Goal: Transaction & Acquisition: Subscribe to service/newsletter

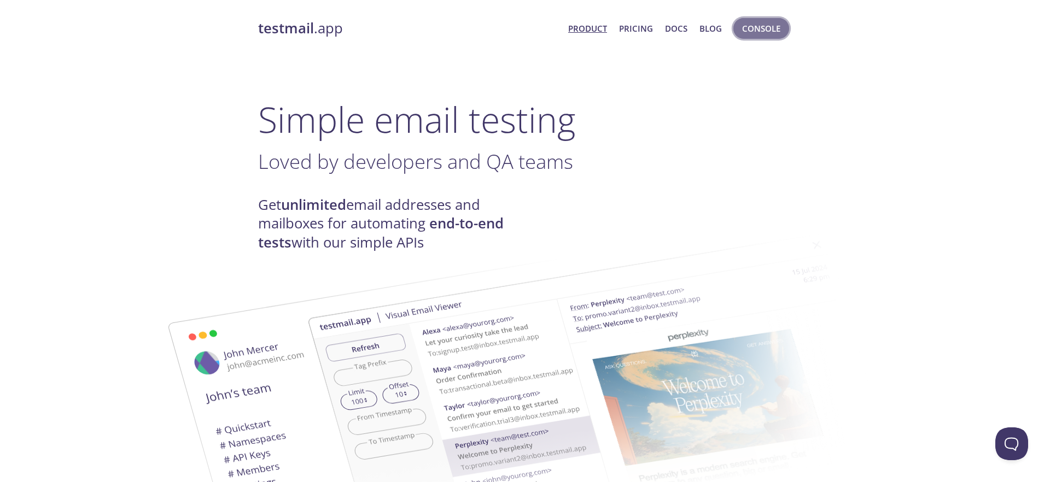
click at [761, 32] on span "Console" at bounding box center [761, 28] width 38 height 14
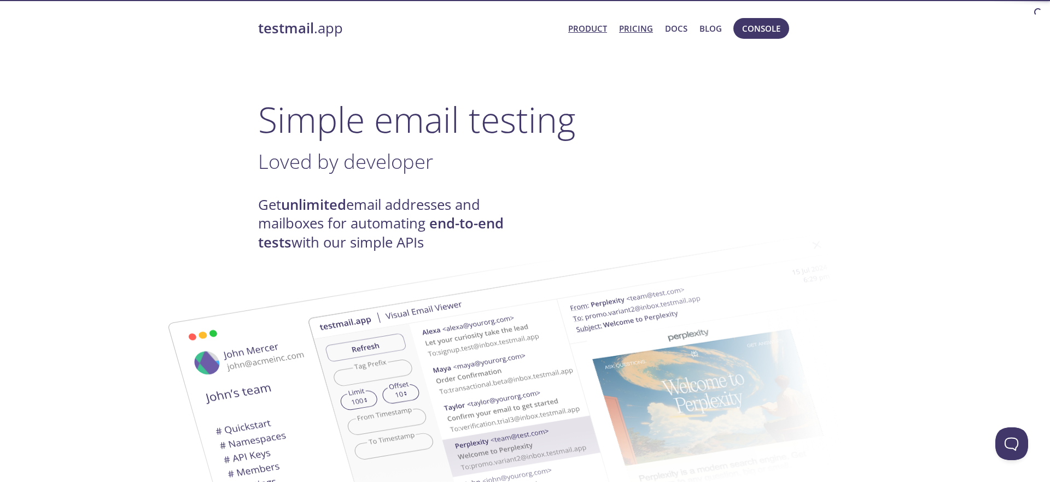
click at [639, 27] on link "Pricing" at bounding box center [636, 28] width 34 height 14
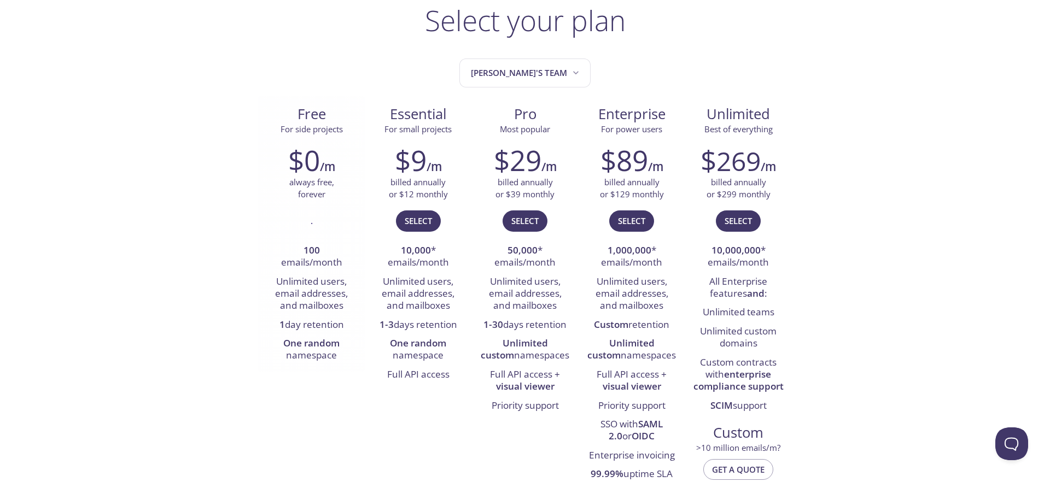
scroll to position [78, 0]
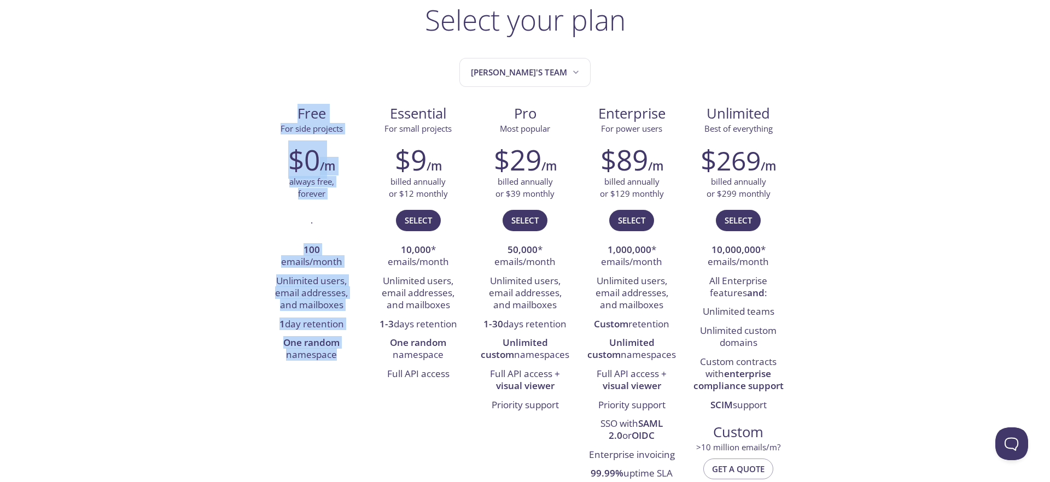
drag, startPoint x: 289, startPoint y: 112, endPoint x: 336, endPoint y: 378, distance: 269.9
click at [336, 378] on div "Free For side projects $0 /m always free, forever . 100 emails/month Unlimited …" at bounding box center [525, 303] width 534 height 414
click at [318, 239] on div "." at bounding box center [311, 226] width 90 height 32
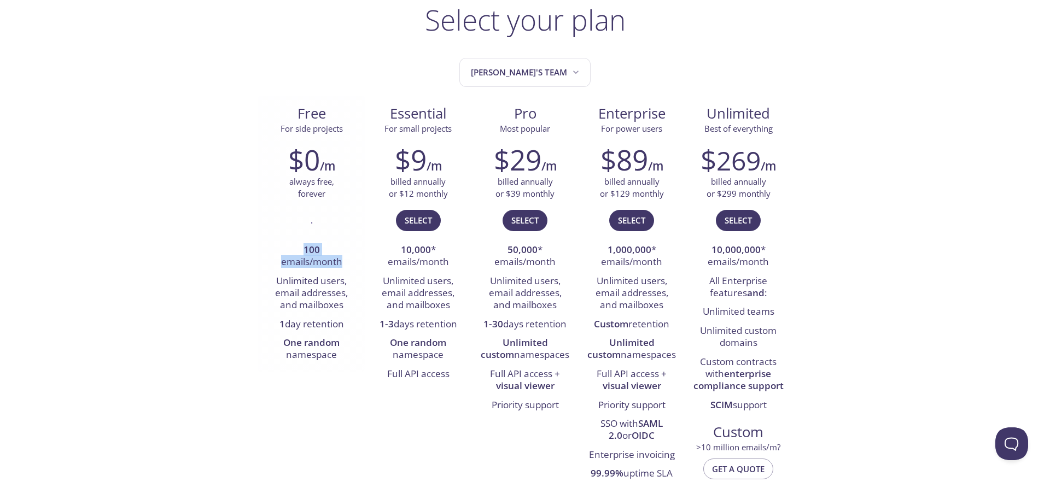
drag, startPoint x: 303, startPoint y: 247, endPoint x: 350, endPoint y: 265, distance: 50.2
click at [350, 265] on li "100 emails/month" at bounding box center [311, 256] width 90 height 31
click at [330, 240] on div "." at bounding box center [311, 226] width 90 height 32
drag, startPoint x: 343, startPoint y: 264, endPoint x: 306, endPoint y: 249, distance: 39.8
click at [305, 249] on li "100 emails/month" at bounding box center [311, 256] width 90 height 31
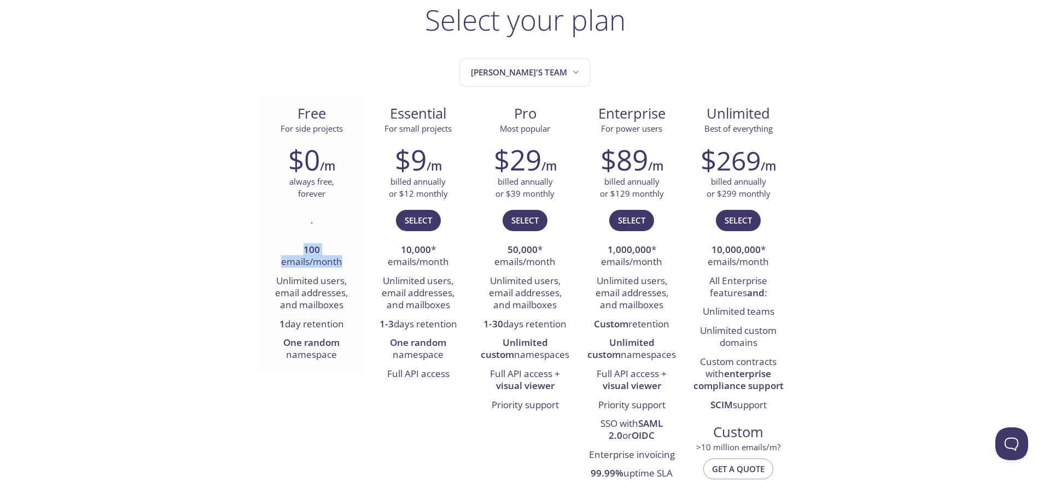
click at [345, 257] on li "100 emails/month" at bounding box center [311, 256] width 90 height 31
drag, startPoint x: 344, startPoint y: 263, endPoint x: 301, endPoint y: 251, distance: 44.0
click at [301, 251] on li "100 emails/month" at bounding box center [311, 256] width 90 height 31
click at [309, 209] on div "$0 /m always free, forever . 100 emails/month Unlimited users, email addresses,…" at bounding box center [311, 254] width 107 height 236
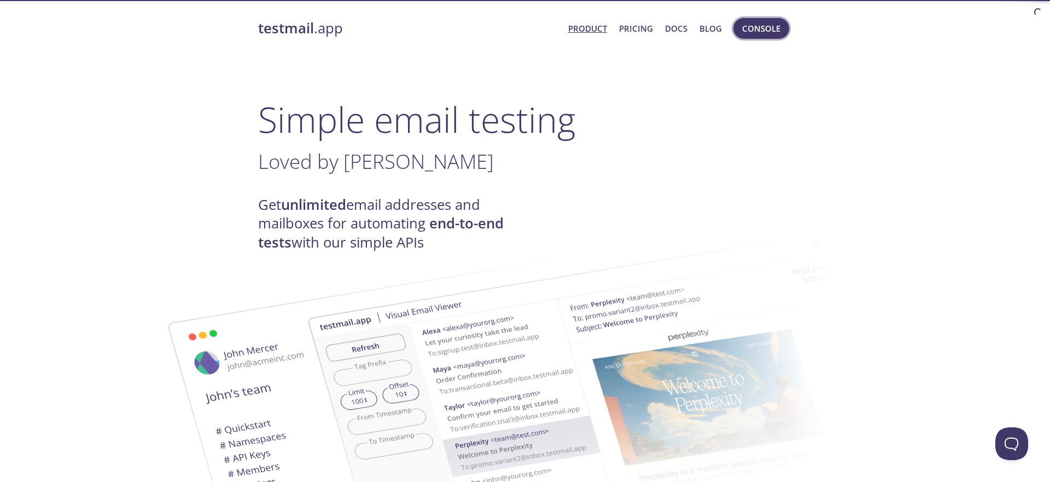
click at [765, 22] on span "Console" at bounding box center [761, 28] width 38 height 14
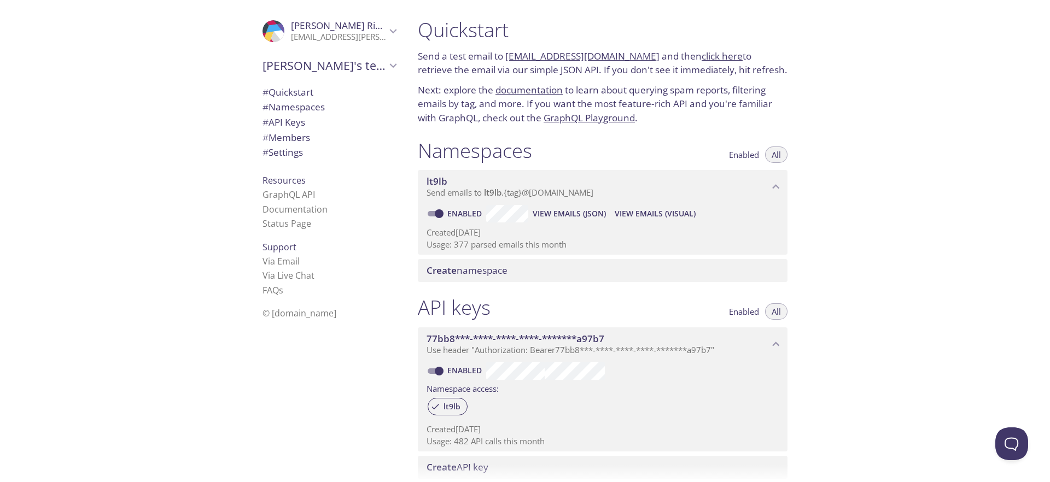
drag, startPoint x: 563, startPoint y: 241, endPoint x: 440, endPoint y: 241, distance: 122.5
click at [440, 241] on p "Usage: 377 parsed emails this month" at bounding box center [603, 244] width 352 height 11
drag, startPoint x: 425, startPoint y: 246, endPoint x: 604, endPoint y: 246, distance: 179.4
click at [604, 246] on div "Enabled View Emails (JSON) View Emails (Visual) Created 7 Aug 2025 Usage: 377 p…" at bounding box center [603, 229] width 370 height 51
click at [287, 153] on span "# Settings" at bounding box center [283, 152] width 40 height 13
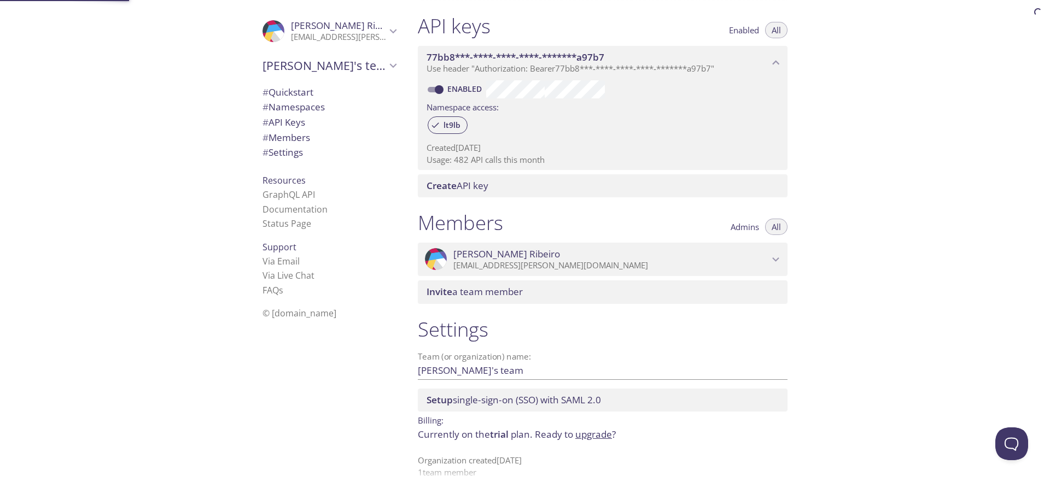
scroll to position [295, 0]
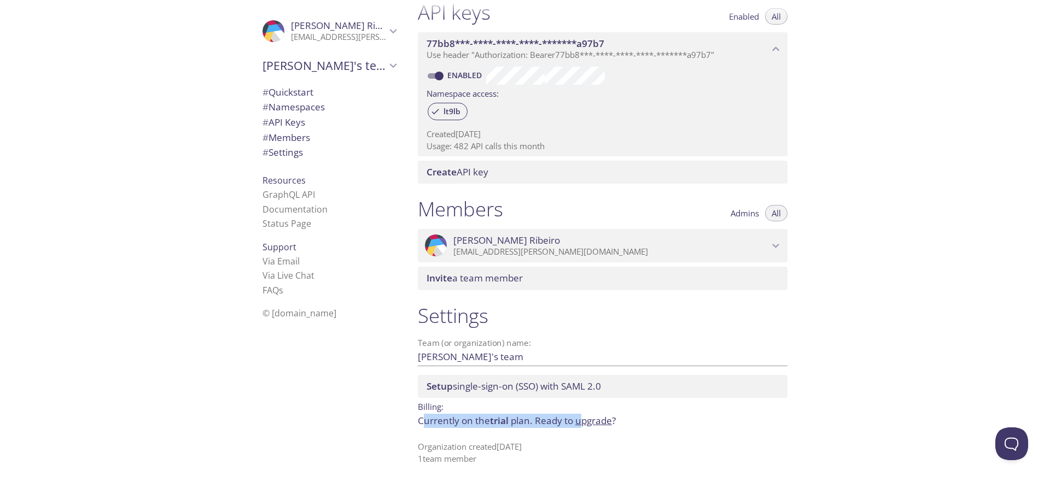
drag, startPoint x: 425, startPoint y: 420, endPoint x: 580, endPoint y: 421, distance: 155.4
click at [580, 421] on p "Currently on the trial plan. Ready to upgrade ?" at bounding box center [603, 421] width 370 height 14
click at [486, 431] on div "Settings Team (or organization) name: Isaac's team Save Setup single-sign-on (S…" at bounding box center [602, 384] width 387 height 175
drag, startPoint x: 487, startPoint y: 422, endPoint x: 514, endPoint y: 422, distance: 27.4
click at [514, 422] on p "Currently on the trial plan. Ready to upgrade ?" at bounding box center [603, 421] width 370 height 14
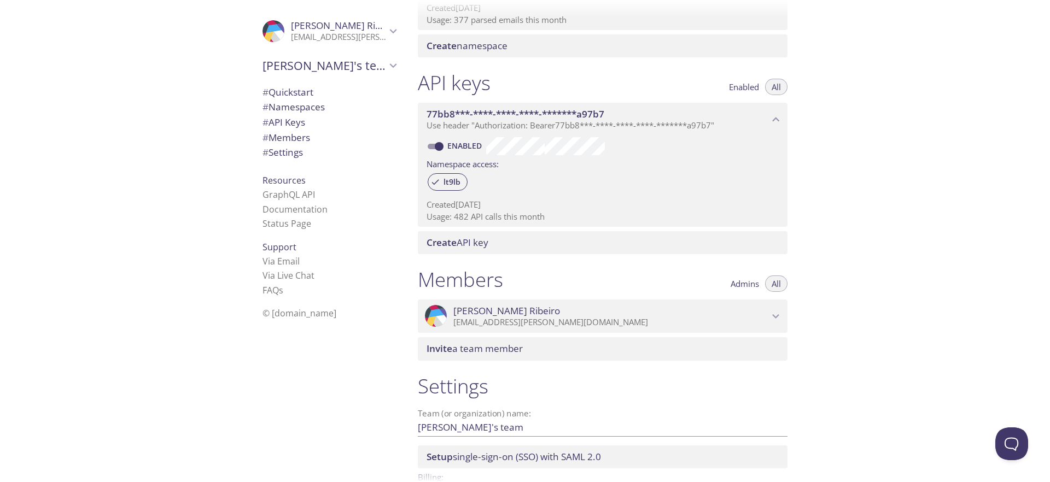
scroll to position [224, 0]
drag, startPoint x: 554, startPoint y: 218, endPoint x: 411, endPoint y: 218, distance: 142.2
click at [411, 218] on div "API keys Enabled All 77bb8***-****-****-****-*******a97b7 Use header "Authoriza…" at bounding box center [602, 163] width 387 height 197
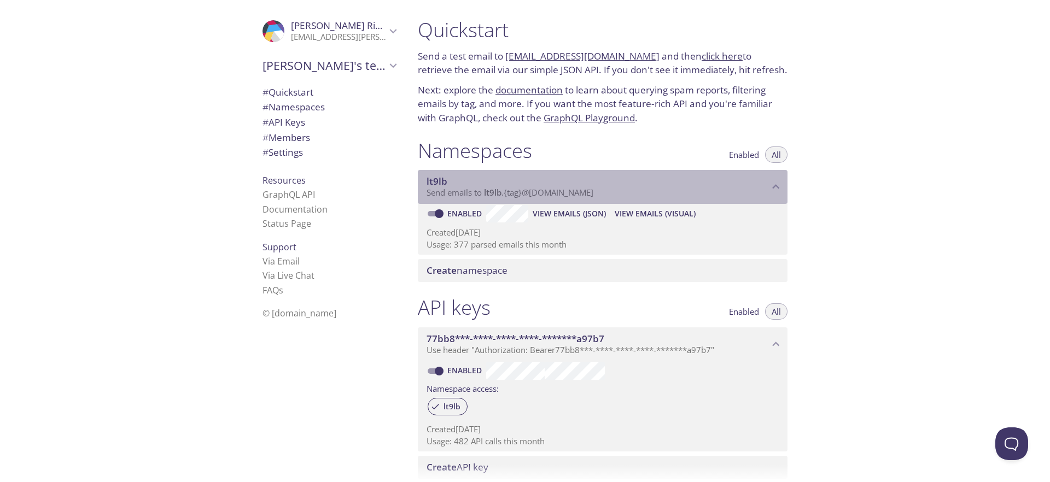
drag, startPoint x: 605, startPoint y: 194, endPoint x: 630, endPoint y: 197, distance: 24.8
click at [630, 197] on p "Send emails to lt9lb . {tag} @inbox.testmail.app" at bounding box center [598, 193] width 342 height 11
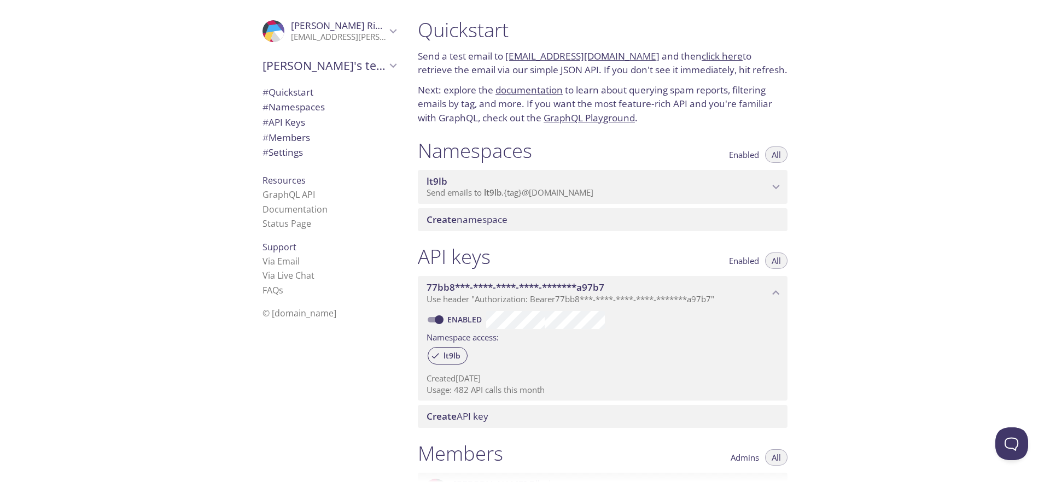
click at [883, 241] on div "Quickstart Send a test email to lt9lb.test@inbox.testmail.app and then click he…" at bounding box center [729, 241] width 641 height 482
click at [782, 188] on icon "lt9lb namespace" at bounding box center [776, 187] width 14 height 14
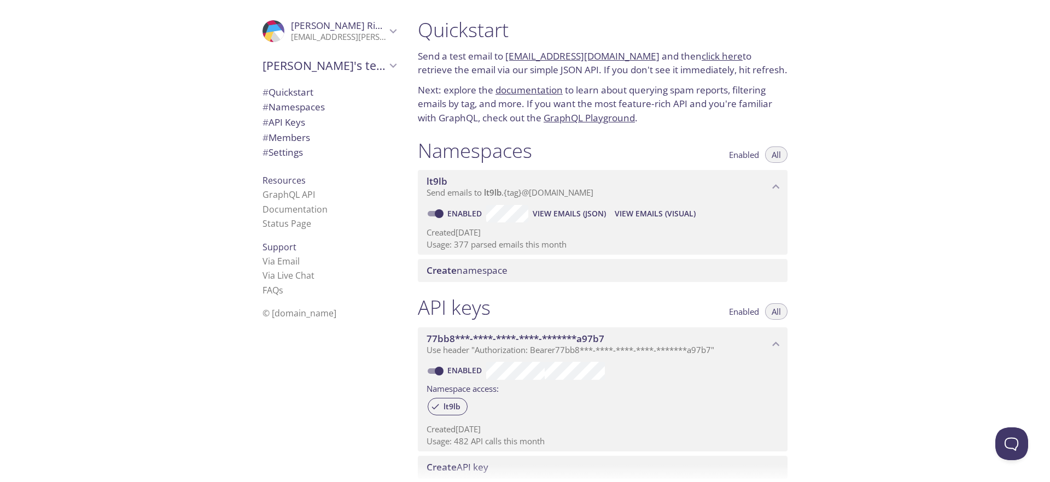
click at [874, 208] on div "Quickstart Send a test email to lt9lb.test@inbox.testmail.app and then click he…" at bounding box center [729, 241] width 641 height 482
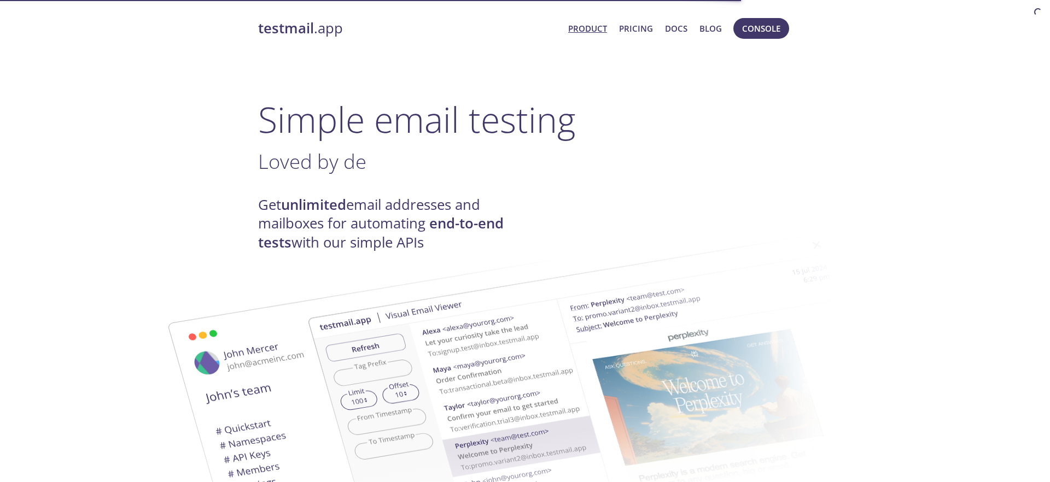
click at [590, 29] on link "Product" at bounding box center [587, 28] width 39 height 14
click at [630, 27] on link "Pricing" at bounding box center [636, 28] width 34 height 14
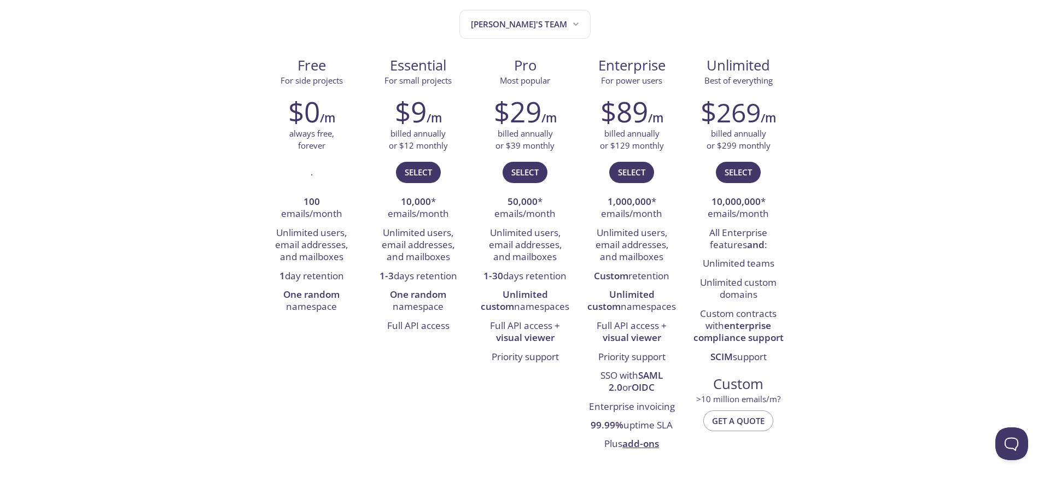
scroll to position [126, 0]
drag, startPoint x: 403, startPoint y: 112, endPoint x: 433, endPoint y: 112, distance: 30.1
click at [433, 112] on div "$9 /m" at bounding box center [418, 111] width 90 height 33
drag, startPoint x: 436, startPoint y: 203, endPoint x: 387, endPoint y: 203, distance: 49.2
click at [387, 203] on li "10,000 * emails/month" at bounding box center [418, 208] width 90 height 31
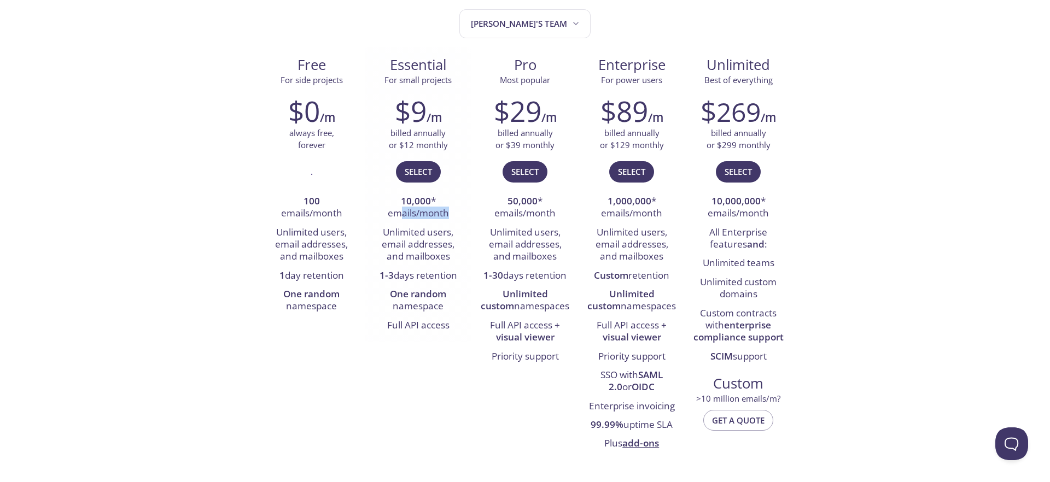
drag, startPoint x: 451, startPoint y: 218, endPoint x: 399, endPoint y: 213, distance: 52.2
click at [399, 213] on li "10,000 * emails/month" at bounding box center [418, 208] width 90 height 31
drag, startPoint x: 399, startPoint y: 202, endPoint x: 470, endPoint y: 217, distance: 72.5
click at [470, 217] on div "$9 /m billed annually or $12 monthly Select 10,000 * emails/month Unlimited use…" at bounding box center [418, 215] width 107 height 254
click at [453, 212] on li "10,000 * emails/month" at bounding box center [418, 208] width 90 height 31
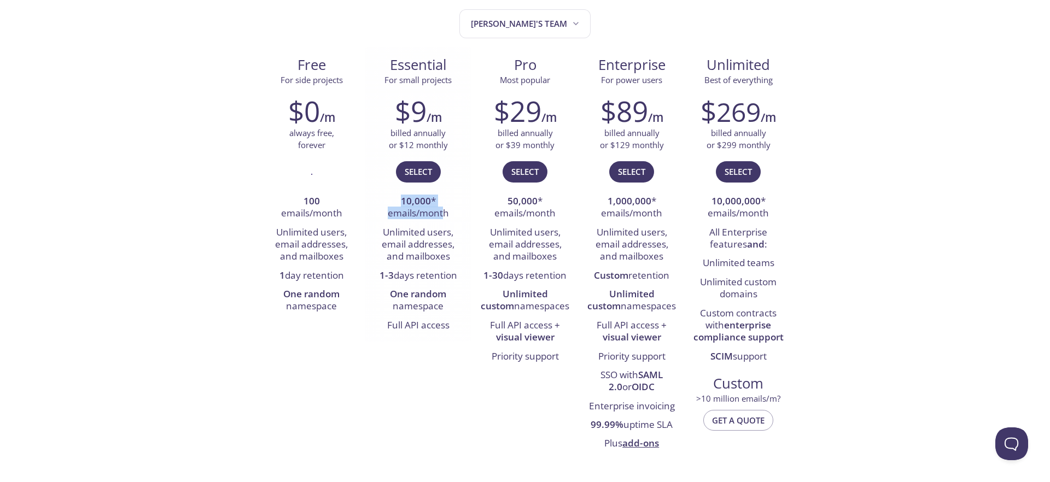
drag, startPoint x: 403, startPoint y: 200, endPoint x: 442, endPoint y: 209, distance: 39.8
click at [442, 209] on li "10,000 * emails/month" at bounding box center [418, 208] width 90 height 31
click at [450, 211] on li "10,000 * emails/month" at bounding box center [418, 208] width 90 height 31
drag, startPoint x: 453, startPoint y: 212, endPoint x: 400, endPoint y: 200, distance: 54.9
click at [400, 200] on li "10,000 * emails/month" at bounding box center [418, 208] width 90 height 31
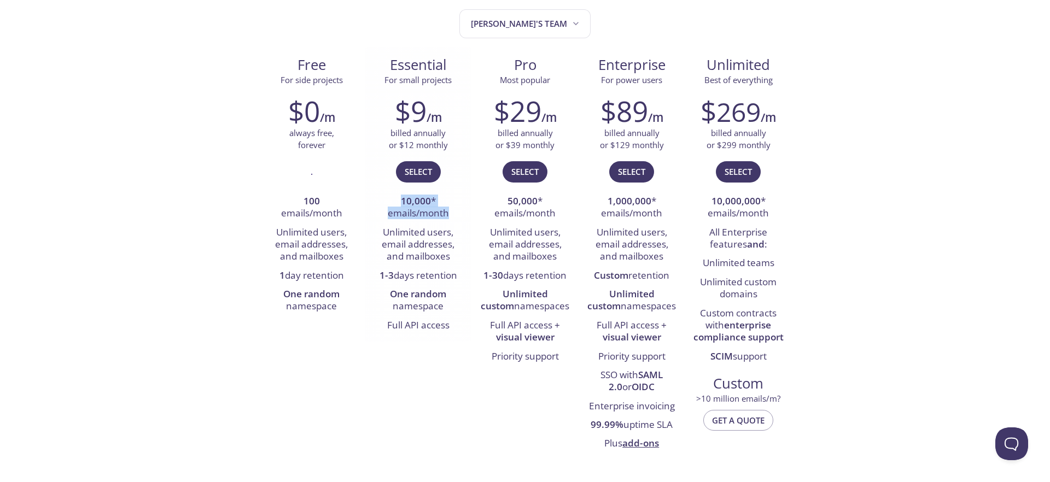
click at [458, 209] on li "10,000 * emails/month" at bounding box center [418, 208] width 90 height 31
drag, startPoint x: 404, startPoint y: 202, endPoint x: 435, endPoint y: 205, distance: 31.3
click at [435, 205] on li "10,000 * emails/month" at bounding box center [418, 208] width 90 height 31
drag, startPoint x: 450, startPoint y: 219, endPoint x: 387, endPoint y: 192, distance: 68.4
click at [387, 192] on div "$9 /m billed annually or $12 monthly Select 10,000 * emails/month Unlimited use…" at bounding box center [418, 215] width 107 height 254
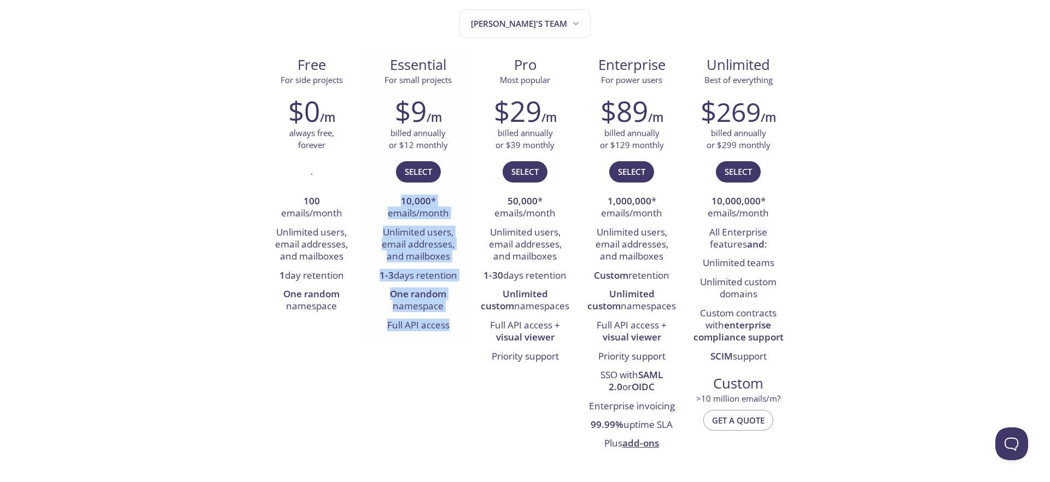
drag, startPoint x: 453, startPoint y: 328, endPoint x: 387, endPoint y: 191, distance: 151.4
click at [387, 191] on div "$9 /m billed annually or $12 monthly Select 10,000 * emails/month Unlimited use…" at bounding box center [418, 215] width 107 height 254
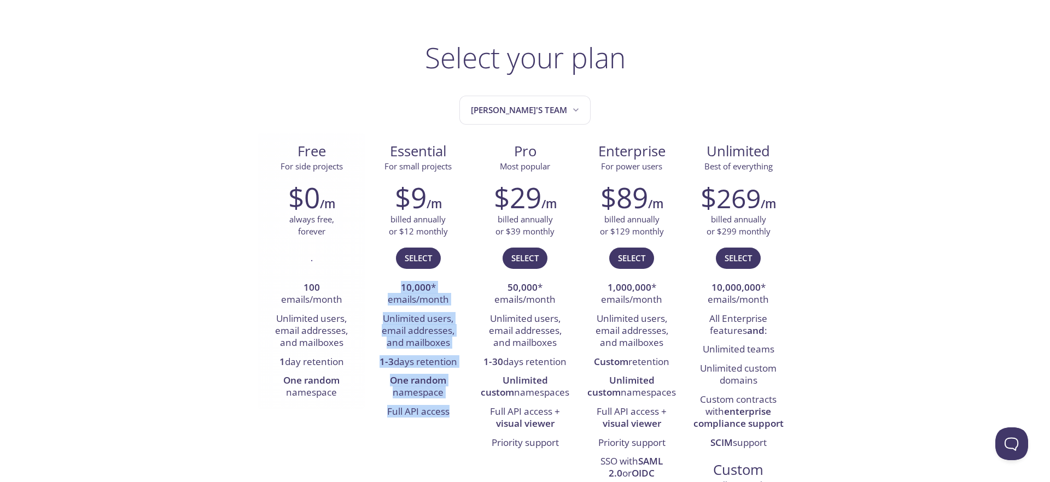
scroll to position [37, 0]
